Goal: Task Accomplishment & Management: Manage account settings

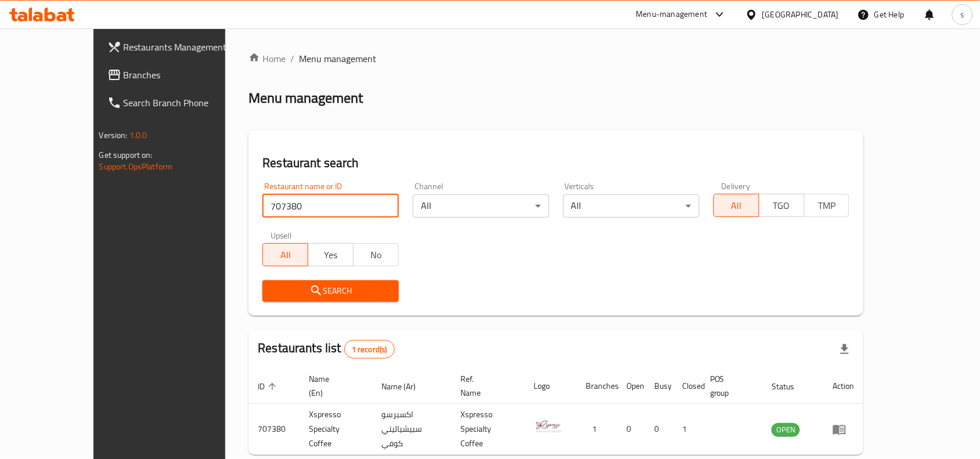
click at [832, 9] on div "[GEOGRAPHIC_DATA]" at bounding box center [801, 14] width 77 height 13
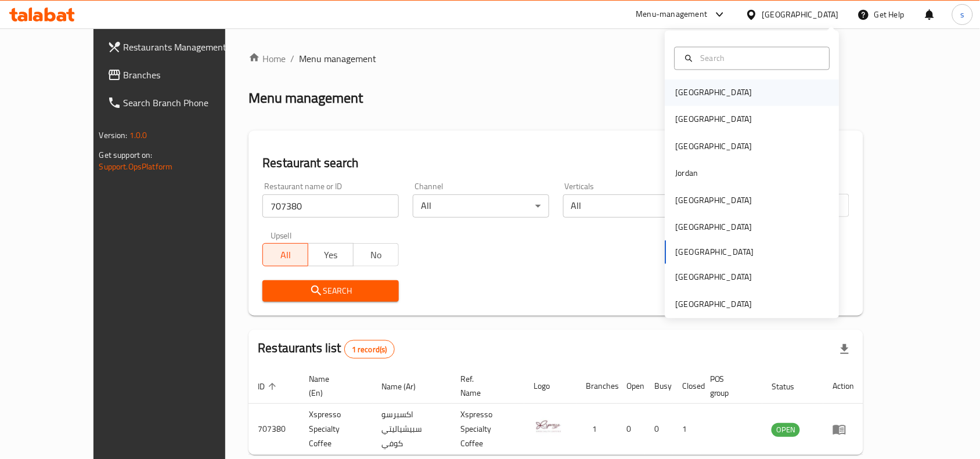
click at [703, 99] on div "Bahrain" at bounding box center [753, 93] width 174 height 27
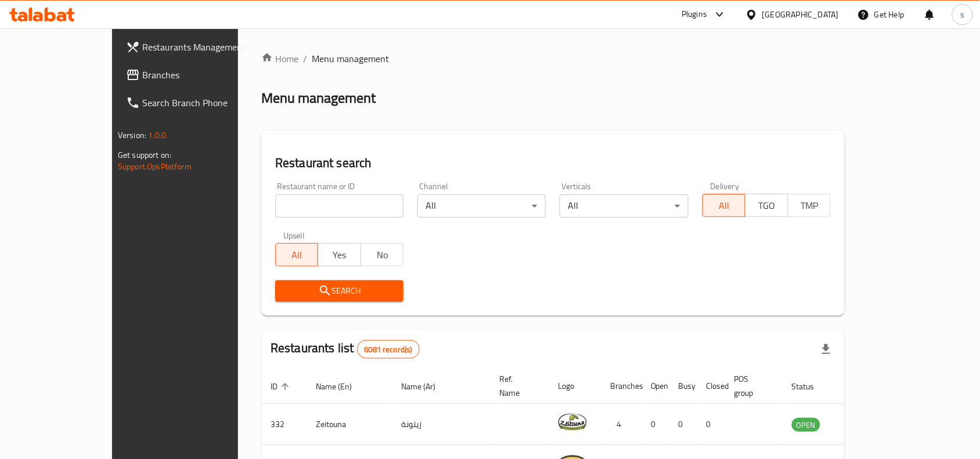
click at [817, 13] on div "[GEOGRAPHIC_DATA]" at bounding box center [801, 14] width 77 height 13
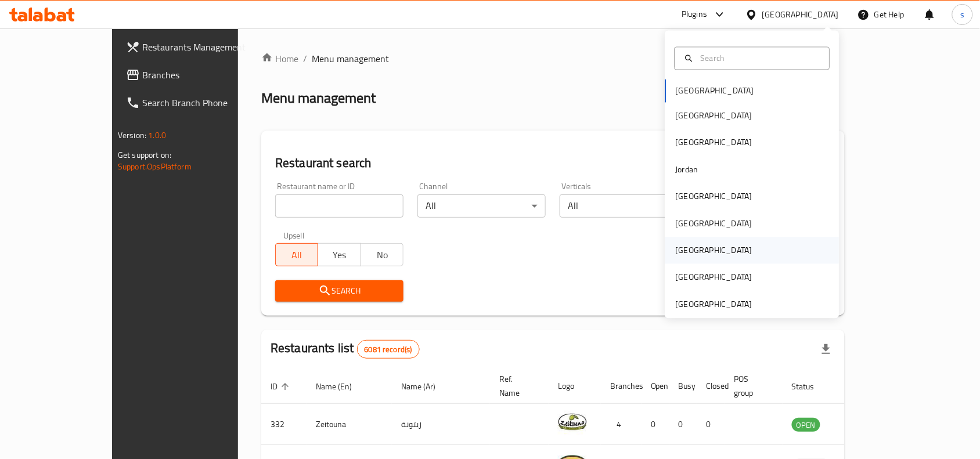
click at [686, 248] on div "[GEOGRAPHIC_DATA]" at bounding box center [714, 251] width 95 height 27
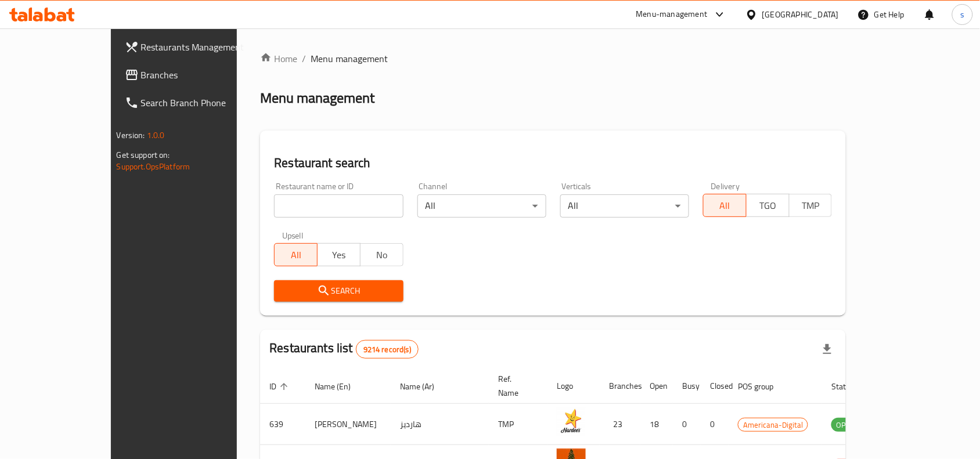
click at [141, 76] on span "Branches" at bounding box center [203, 75] width 124 height 14
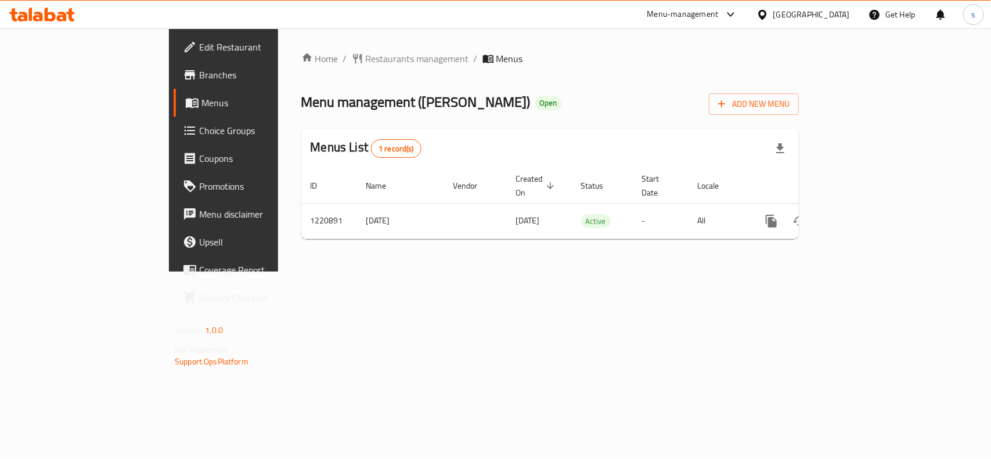
click at [301, 68] on div "Home / Restaurants management / Menus Menu management ( [PERSON_NAME] ) Open Ad…" at bounding box center [550, 150] width 498 height 197
click at [366, 57] on span "Restaurants management" at bounding box center [417, 59] width 103 height 14
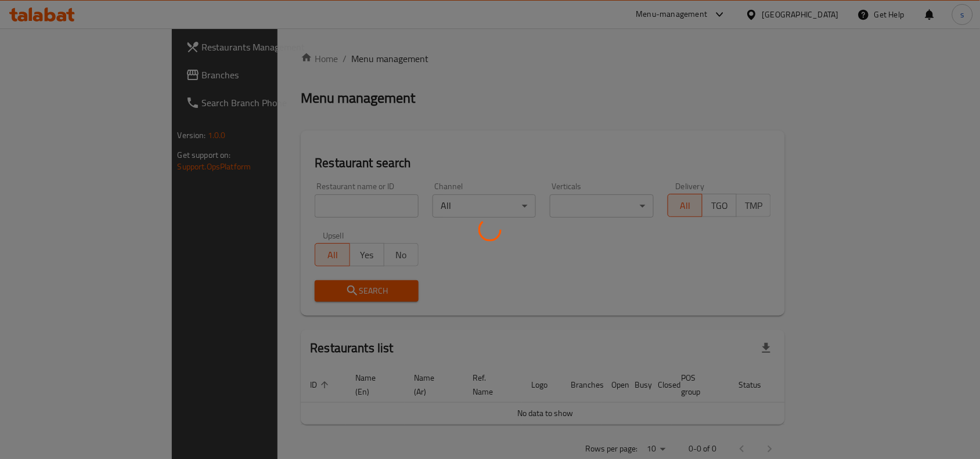
click at [275, 207] on div at bounding box center [490, 229] width 980 height 459
click at [277, 202] on div at bounding box center [490, 229] width 980 height 459
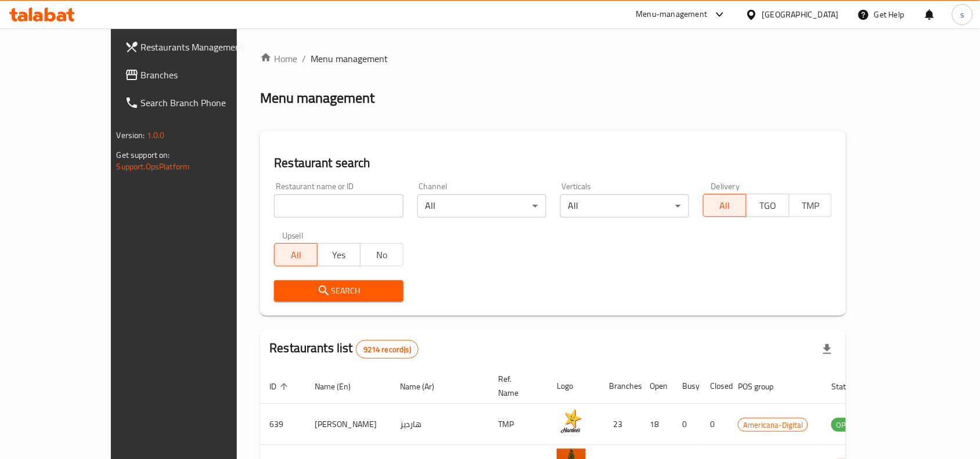
click at [277, 202] on input "search" at bounding box center [338, 206] width 129 height 23
paste input "673529"
type input "673529"
click button "Search" at bounding box center [338, 291] width 129 height 21
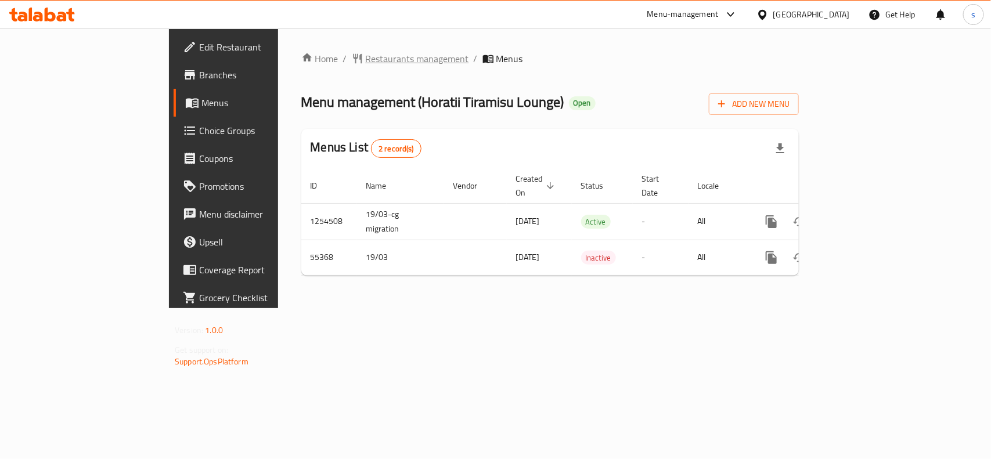
click at [366, 59] on span "Restaurants management" at bounding box center [417, 59] width 103 height 14
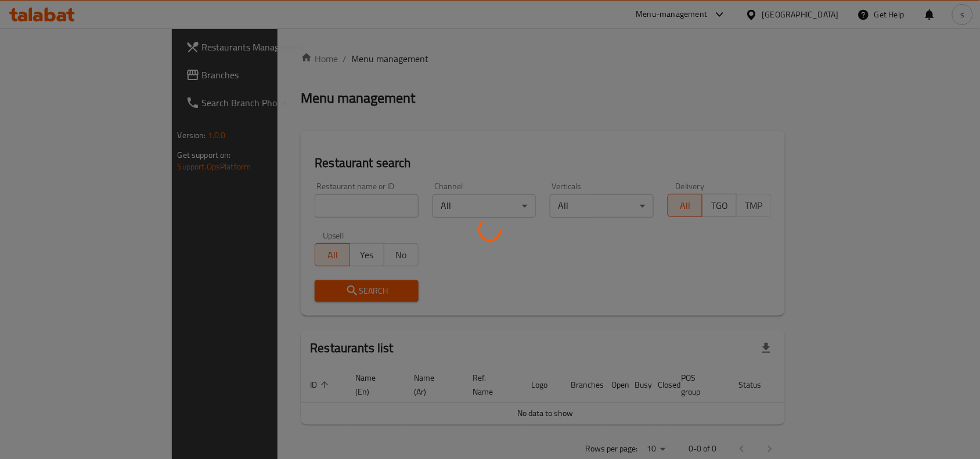
click at [282, 203] on div at bounding box center [490, 229] width 980 height 459
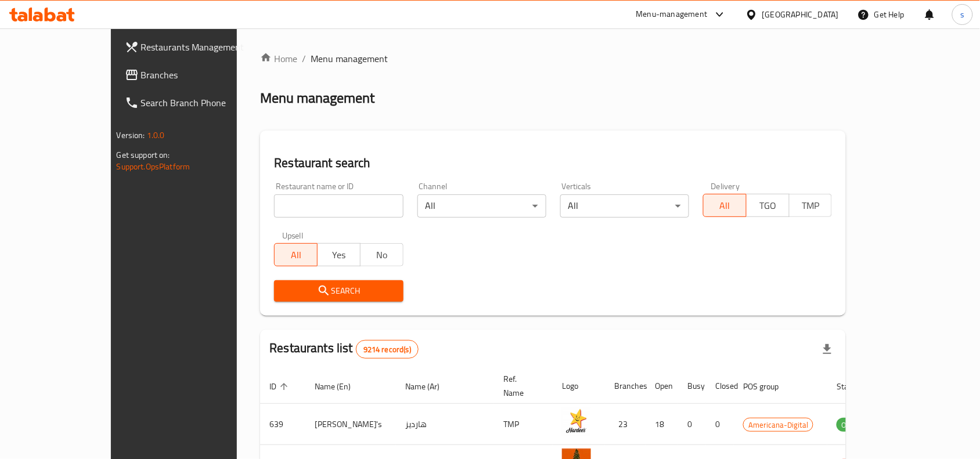
click at [282, 203] on input "search" at bounding box center [338, 206] width 129 height 23
paste input "26102"
type input "26102"
click button "Search" at bounding box center [338, 291] width 129 height 21
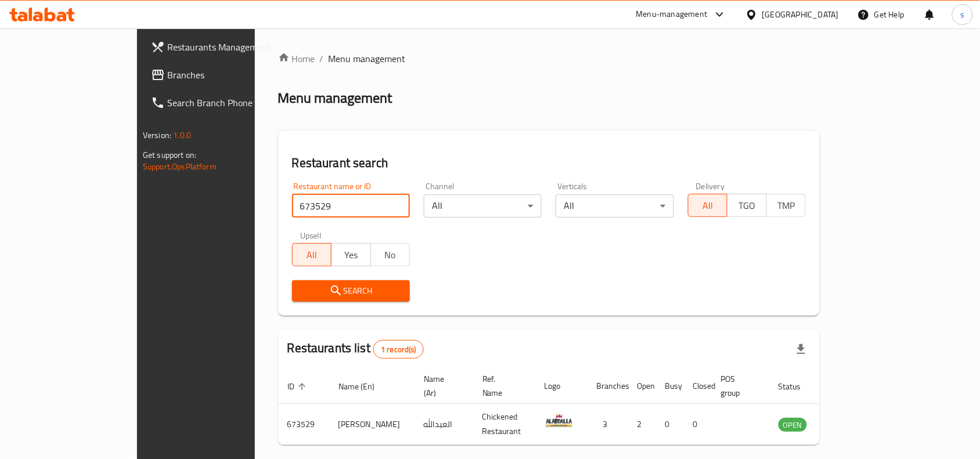
click at [822, 13] on div "[GEOGRAPHIC_DATA]" at bounding box center [801, 14] width 77 height 13
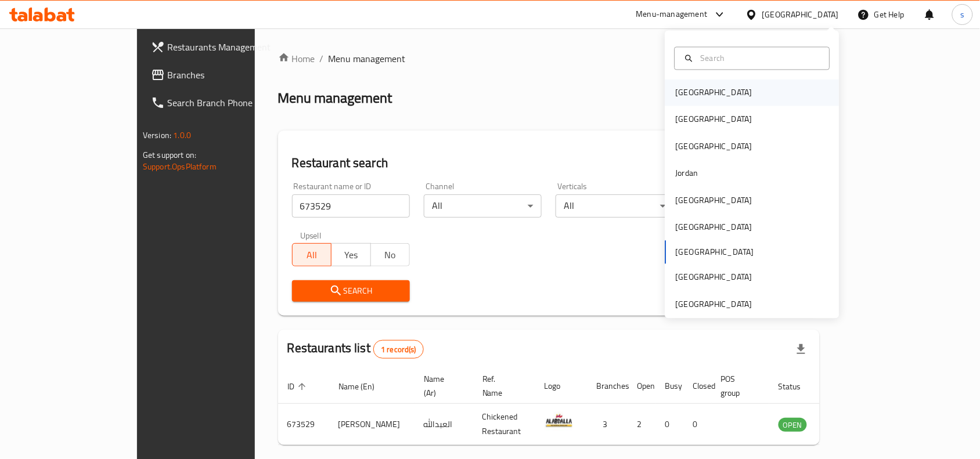
click at [717, 96] on div "Bahrain" at bounding box center [753, 93] width 174 height 27
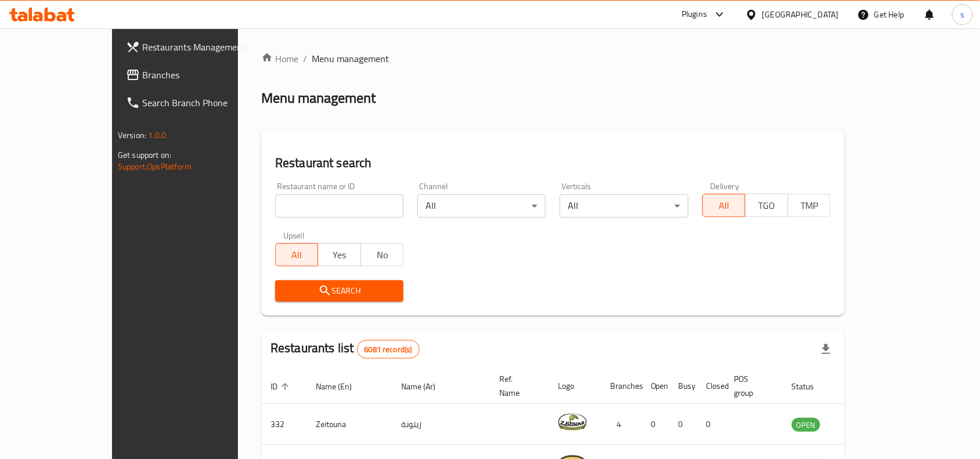
click at [820, 28] on div "​ Plugins Bahrain Get Help s Restaurants Management Branches Search Branch Phon…" at bounding box center [490, 243] width 980 height 431
click at [820, 12] on div "Bahrain" at bounding box center [801, 14] width 77 height 13
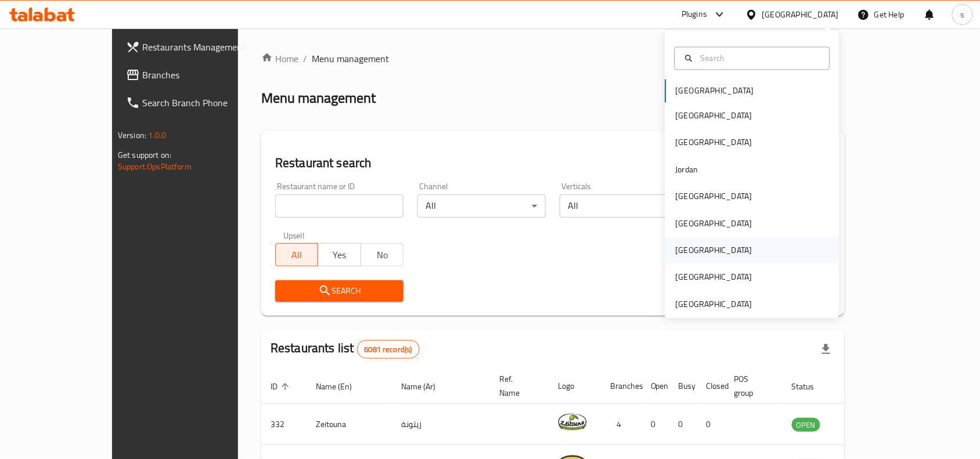
click at [696, 250] on div "[GEOGRAPHIC_DATA]" at bounding box center [753, 251] width 174 height 27
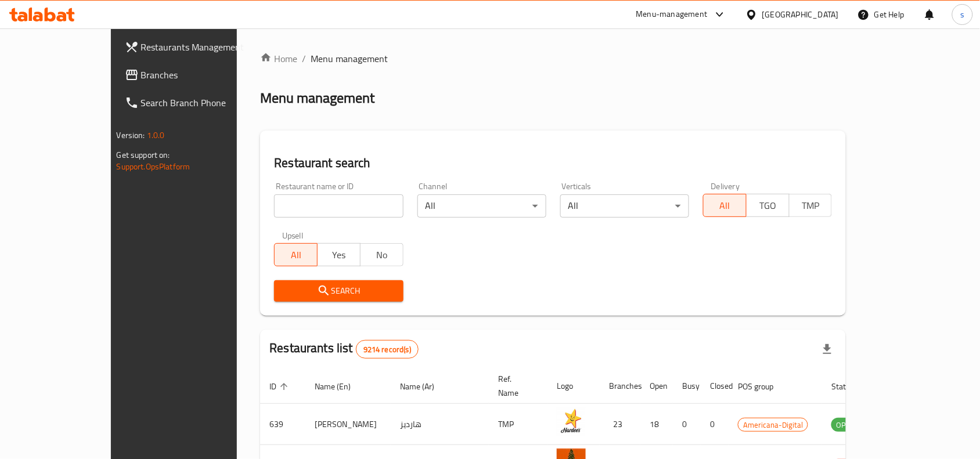
click at [141, 76] on span "Branches" at bounding box center [203, 75] width 124 height 14
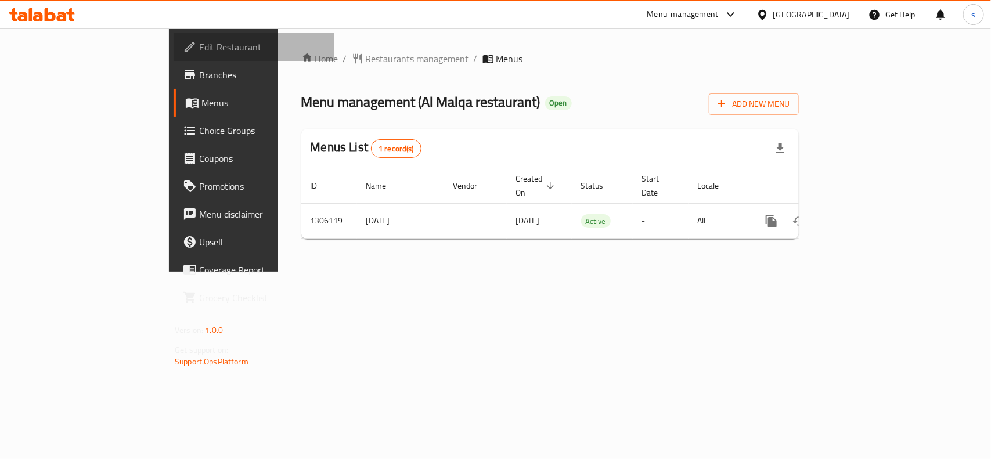
click at [199, 54] on span "Edit Restaurant" at bounding box center [262, 47] width 126 height 14
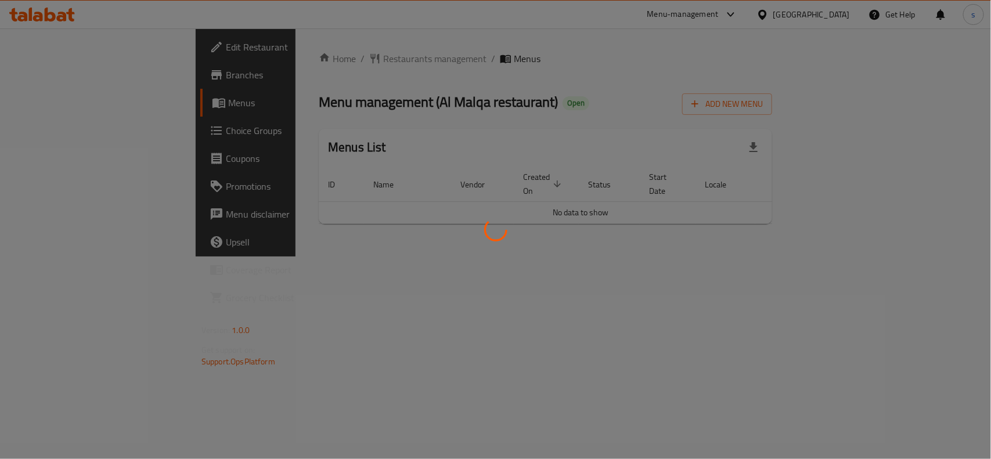
click at [312, 59] on div at bounding box center [495, 229] width 991 height 459
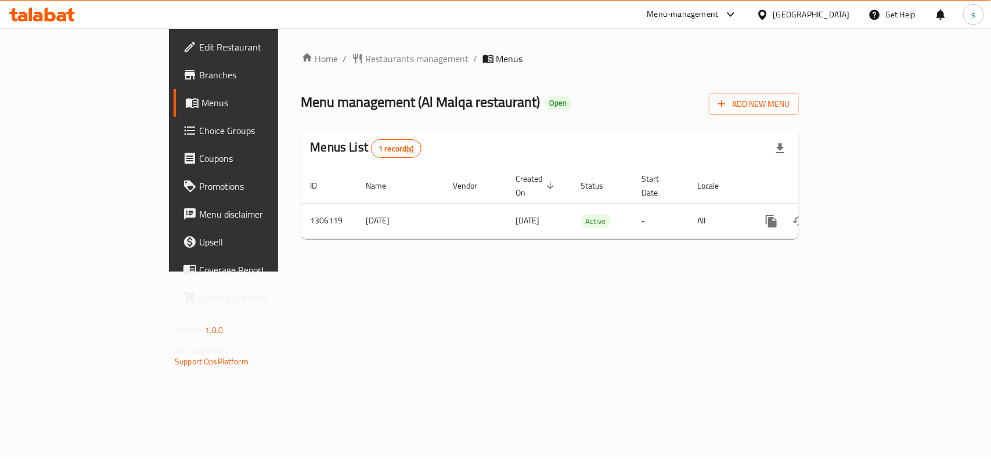
click at [366, 59] on span "Restaurants management" at bounding box center [417, 59] width 103 height 14
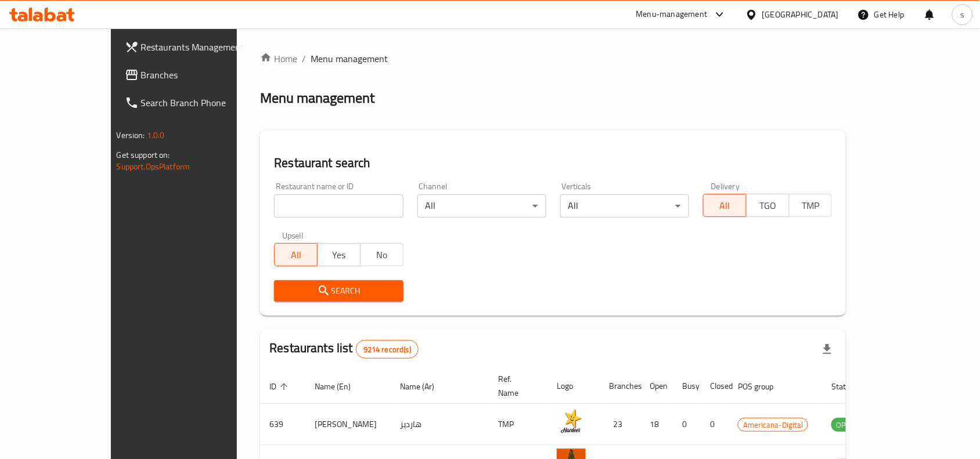
click at [315, 207] on input "search" at bounding box center [338, 206] width 129 height 23
paste input "703982"
type input "703982"
click button "Search" at bounding box center [338, 291] width 129 height 21
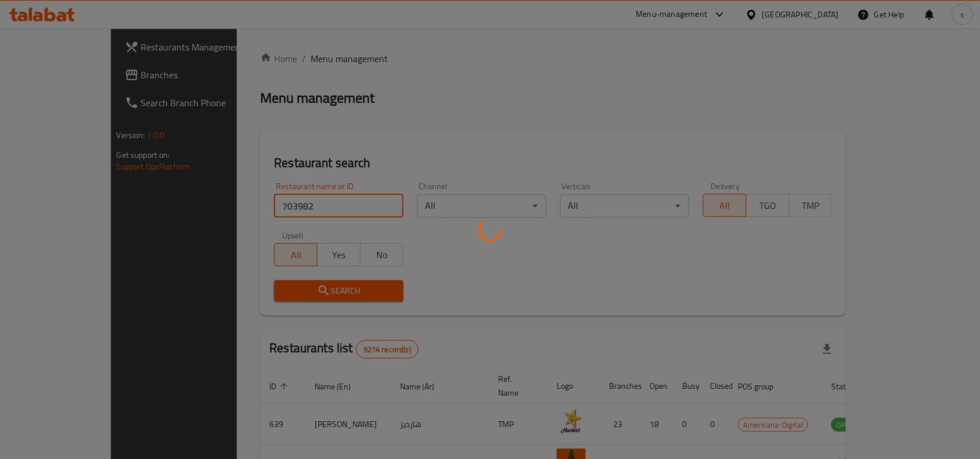
click button "Search" at bounding box center [338, 291] width 129 height 21
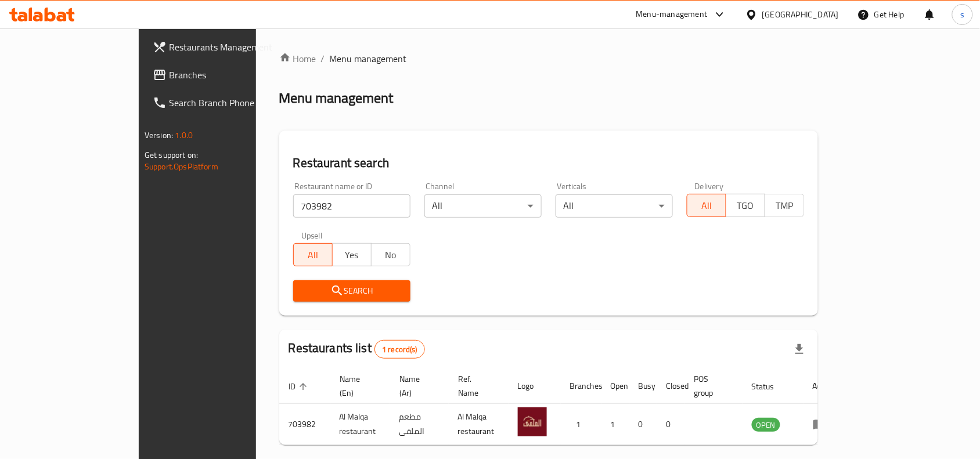
click at [828, 8] on div "[GEOGRAPHIC_DATA]" at bounding box center [801, 14] width 77 height 13
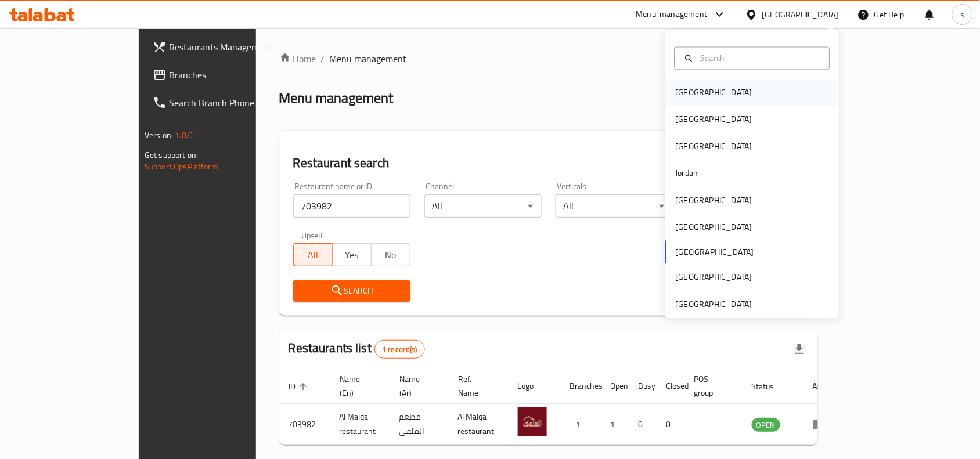
click at [726, 88] on div "[GEOGRAPHIC_DATA]" at bounding box center [753, 93] width 174 height 27
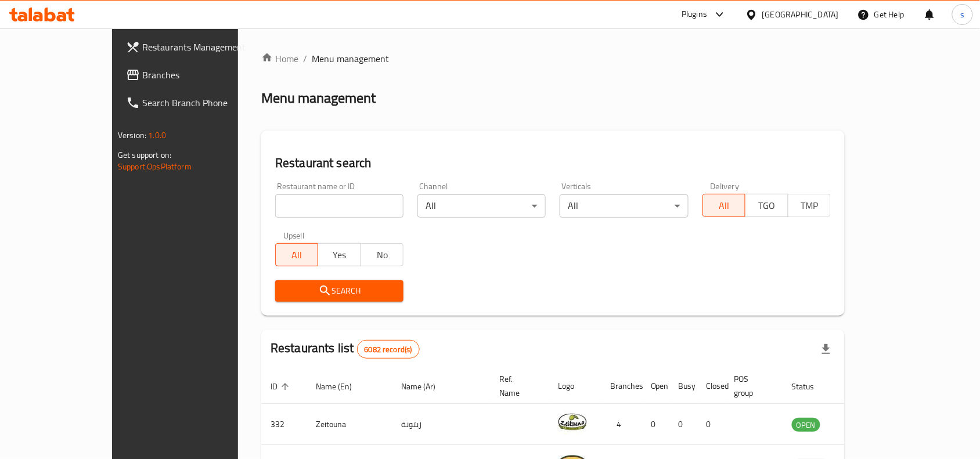
click at [758, 12] on icon at bounding box center [752, 15] width 12 height 12
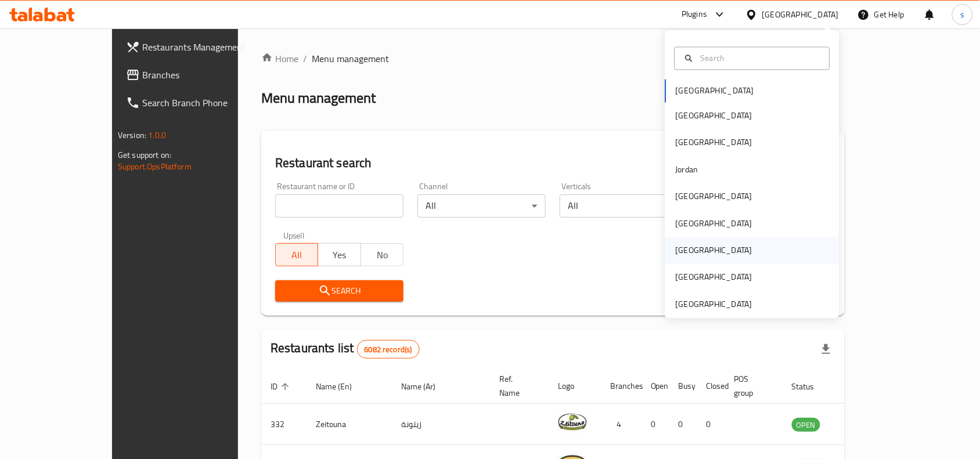
click at [694, 247] on div "[GEOGRAPHIC_DATA]" at bounding box center [753, 251] width 174 height 27
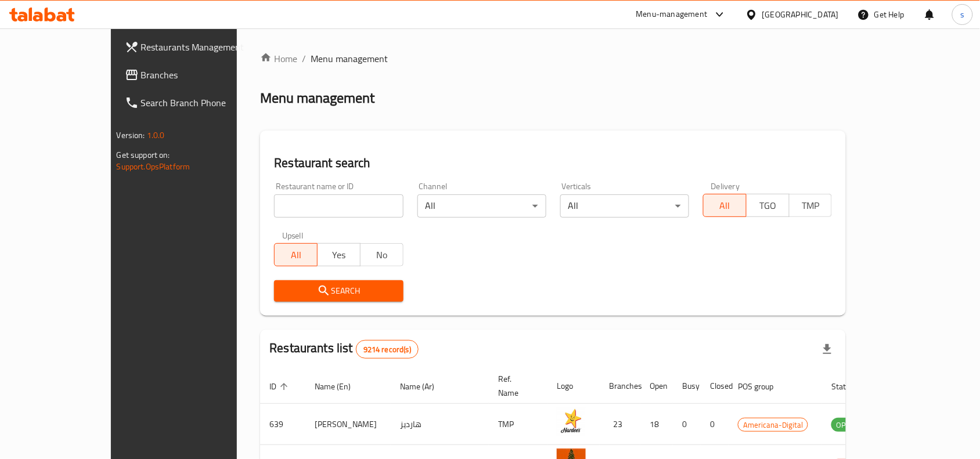
click at [141, 80] on span "Branches" at bounding box center [203, 75] width 124 height 14
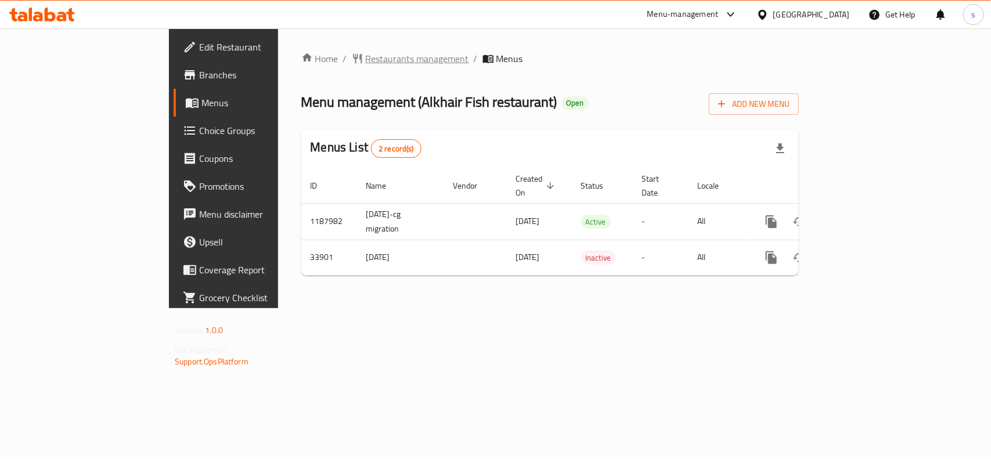
click at [366, 62] on span "Restaurants management" at bounding box center [417, 59] width 103 height 14
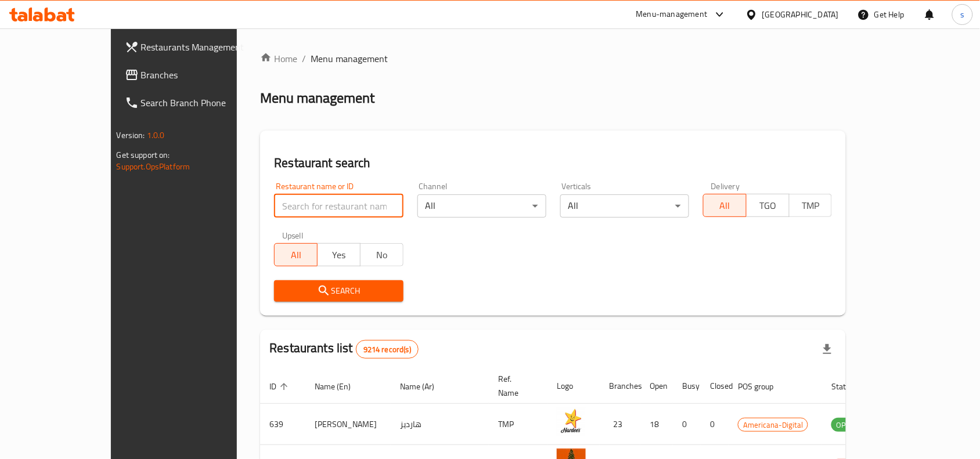
click at [295, 213] on input "search" at bounding box center [338, 206] width 129 height 23
paste input "17476"
type input "17476"
click button "Search" at bounding box center [338, 291] width 129 height 21
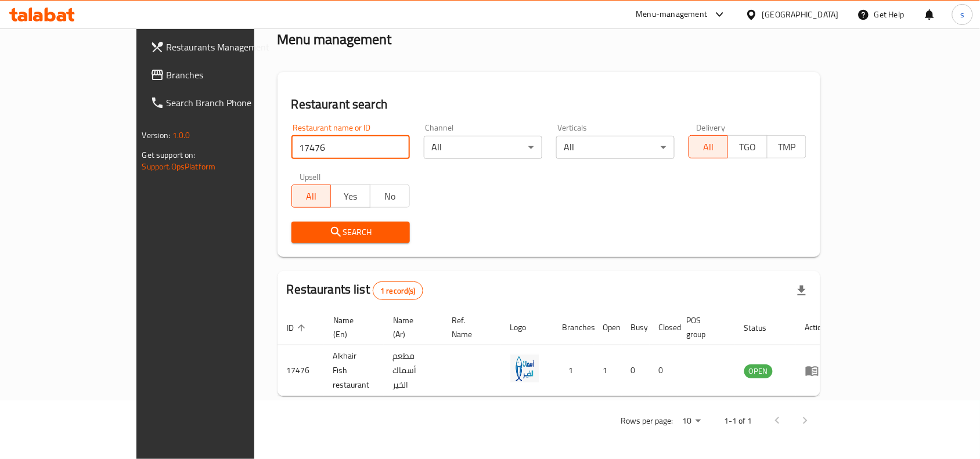
scroll to position [36, 0]
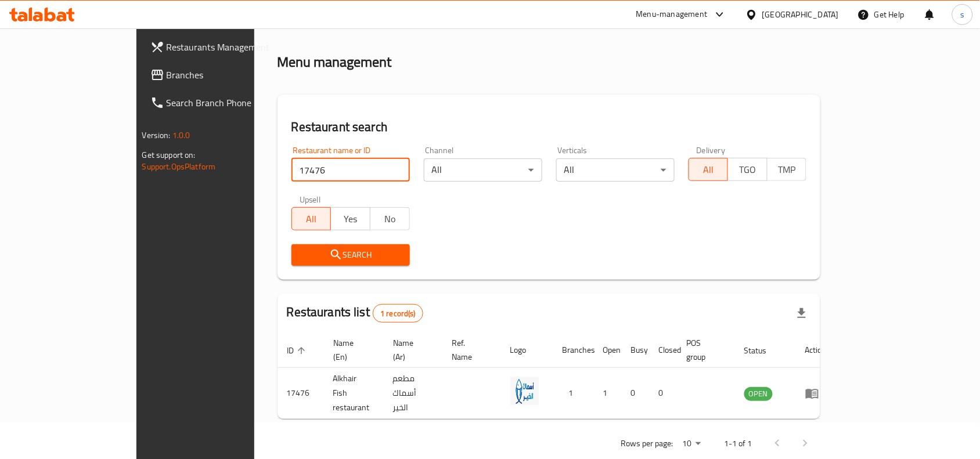
click at [167, 73] on span "Branches" at bounding box center [229, 75] width 124 height 14
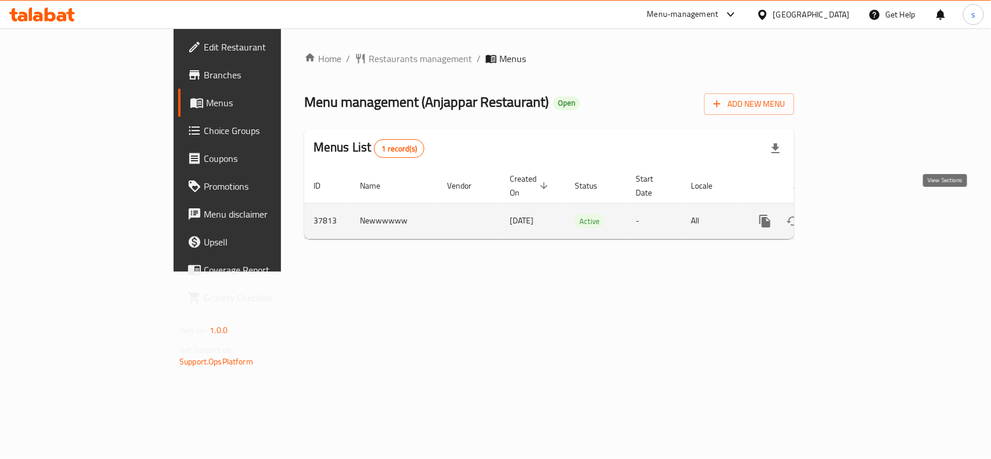
click at [856, 214] on icon "enhanced table" at bounding box center [849, 221] width 14 height 14
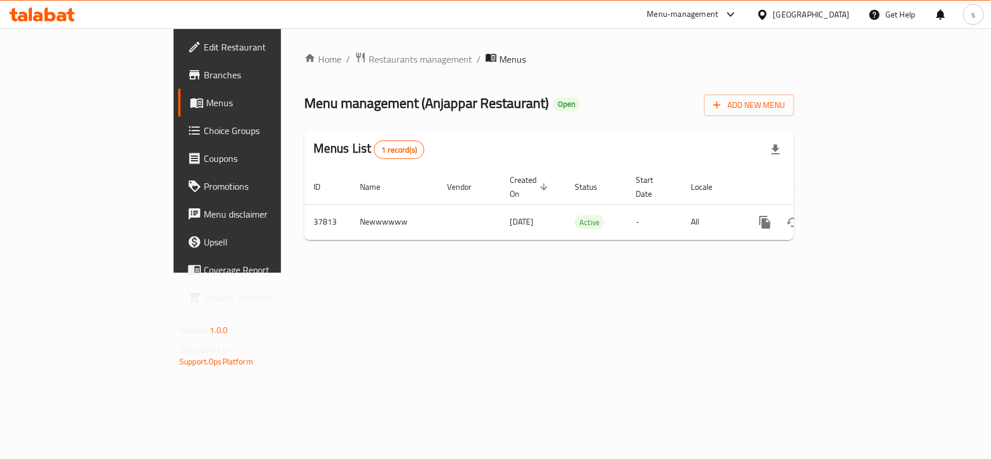
click at [304, 67] on div "Home / Restaurants management / Menus Menu management ( Anjappar Restaurant ) O…" at bounding box center [549, 151] width 490 height 198
click at [369, 56] on span "Restaurants management" at bounding box center [420, 59] width 103 height 14
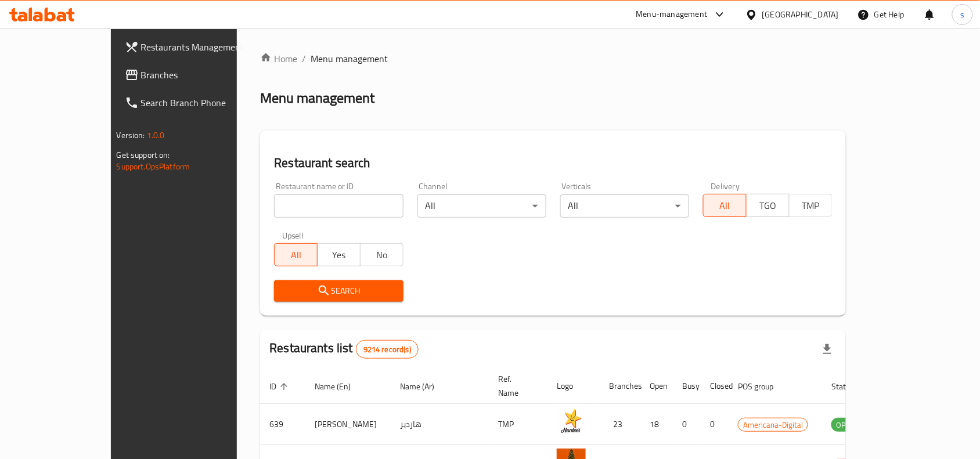
click at [303, 209] on input "search" at bounding box center [338, 206] width 129 height 23
paste input "19599"
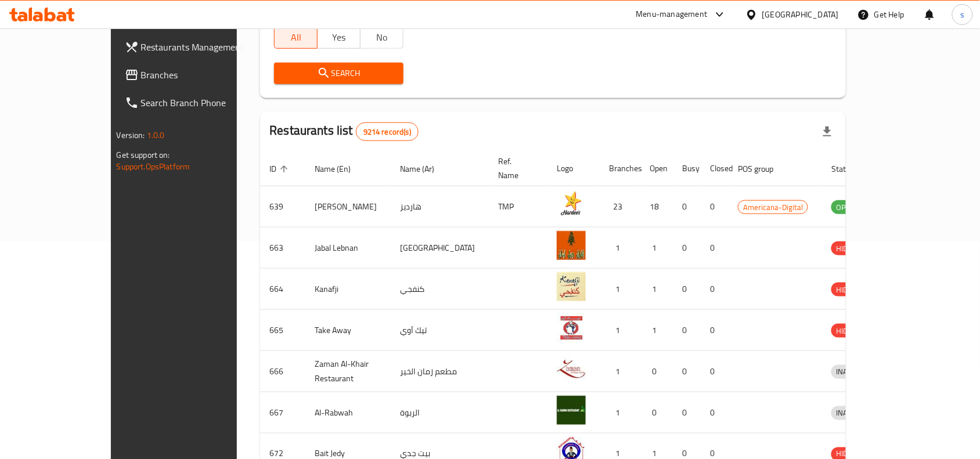
scroll to position [145, 0]
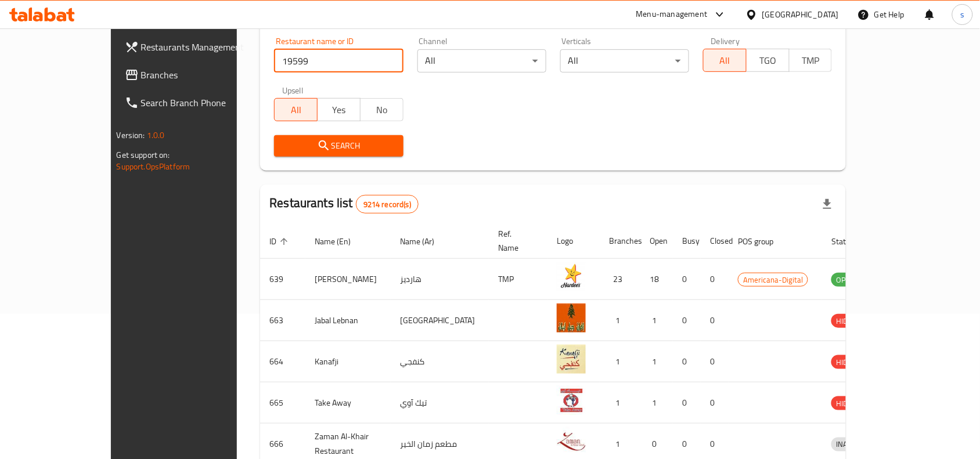
type input "19599"
